Goal: Navigation & Orientation: Go to known website

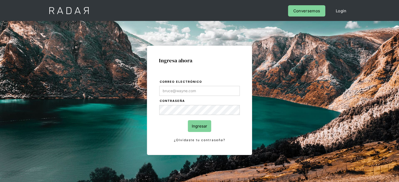
click at [203, 91] on input "Correo electrónico" at bounding box center [199, 91] width 80 height 10
type input "[EMAIL_ADDRESS][DOMAIN_NAME]"
click at [202, 128] on input "Ingresar" at bounding box center [199, 126] width 23 height 12
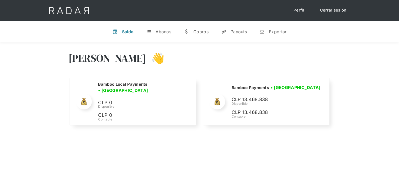
click at [275, 73] on div "[PERSON_NAME] 👋" at bounding box center [199, 61] width 262 height 31
